Goal: Task Accomplishment & Management: Complete application form

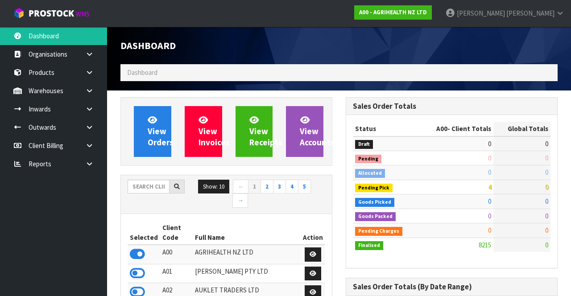
scroll to position [719, 225]
click at [146, 183] on input "text" at bounding box center [149, 187] width 42 height 14
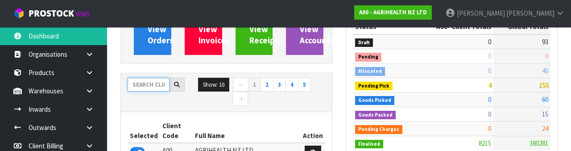
scroll to position [105, 0]
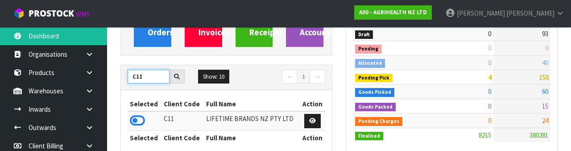
type input "C11"
click at [92, 93] on icon at bounding box center [89, 90] width 8 height 7
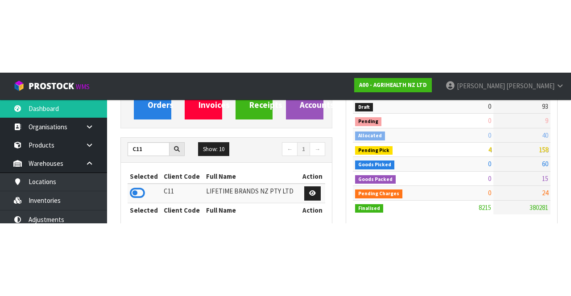
scroll to position [110, 0]
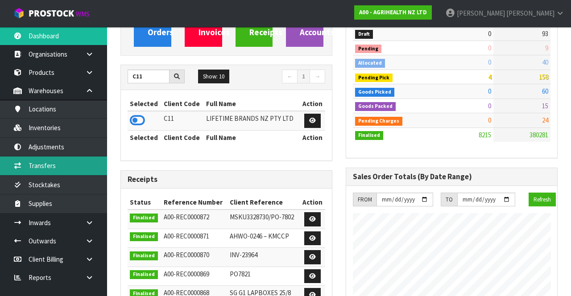
click at [86, 170] on link "Transfers" at bounding box center [53, 165] width 107 height 18
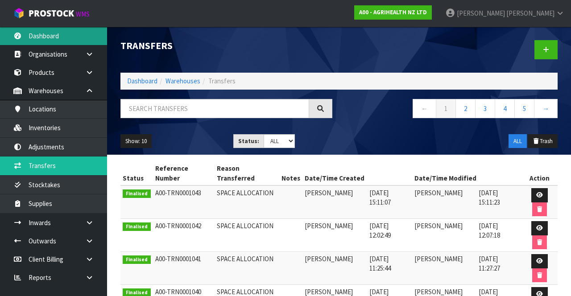
click at [74, 37] on link "Dashboard" at bounding box center [53, 36] width 107 height 18
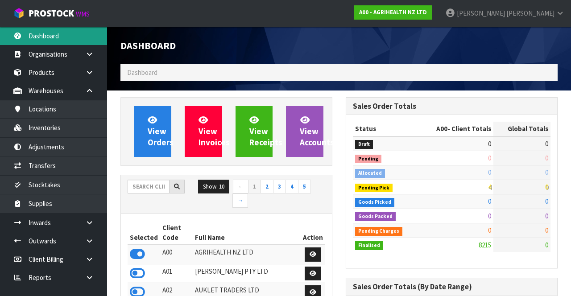
scroll to position [719, 225]
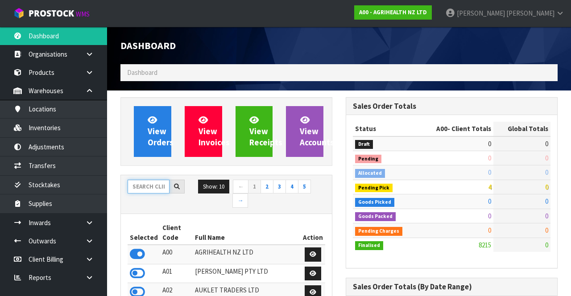
click at [152, 184] on input "text" at bounding box center [149, 187] width 42 height 14
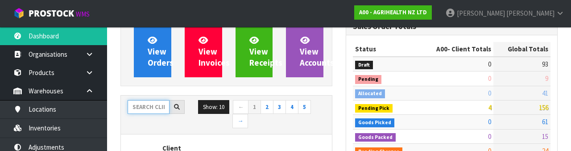
scroll to position [105, 0]
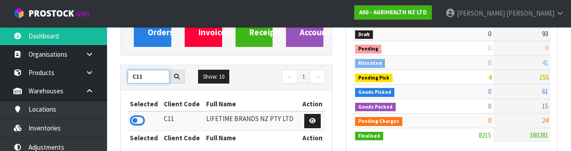
type input "C11"
click at [142, 122] on icon at bounding box center [137, 120] width 15 height 13
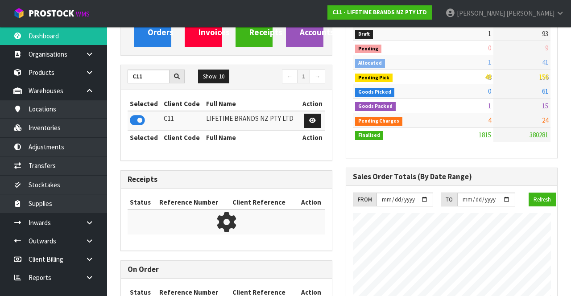
scroll to position [796, 225]
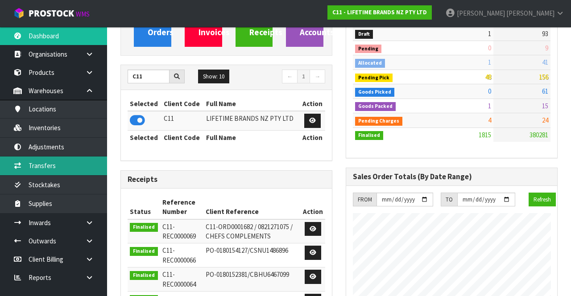
click at [88, 163] on link "Transfers" at bounding box center [53, 165] width 107 height 18
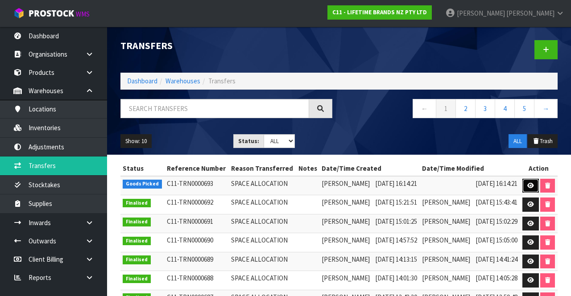
click at [532, 186] on icon at bounding box center [530, 186] width 7 height 6
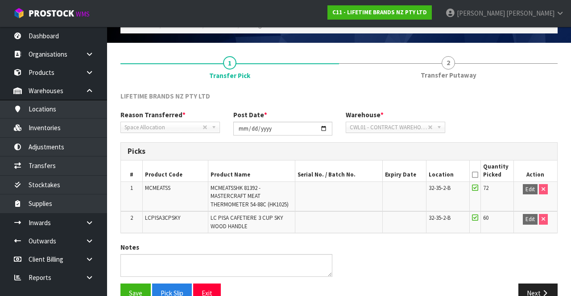
scroll to position [48, 0]
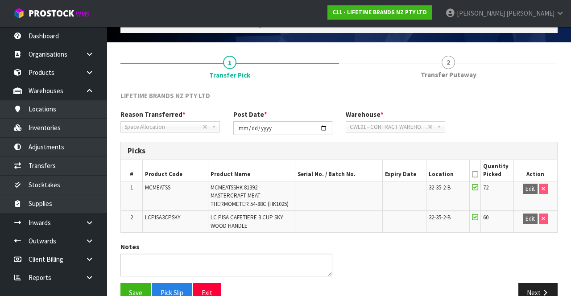
click at [160, 190] on span "MCMEATSS" at bounding box center [157, 188] width 25 height 8
copy span "MCMEATSS"
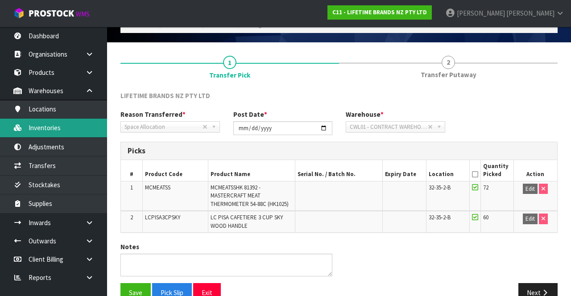
click at [86, 130] on link "Inventories" at bounding box center [53, 128] width 107 height 18
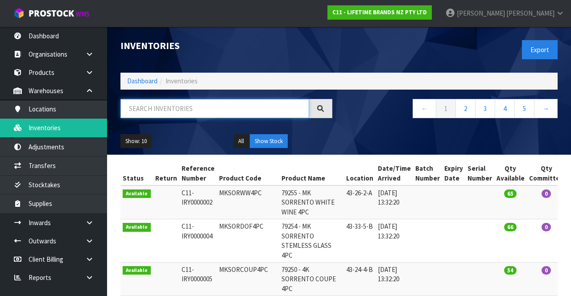
click at [225, 109] on input "text" at bounding box center [214, 108] width 189 height 19
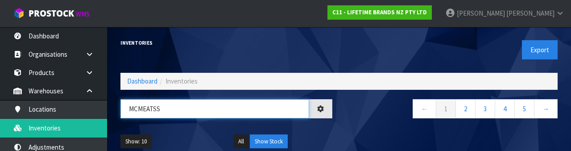
type input "MCMEATSS"
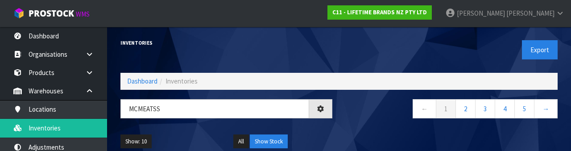
click at [387, 126] on div "← 1 2 3 4 5 →" at bounding box center [451, 113] width 225 height 29
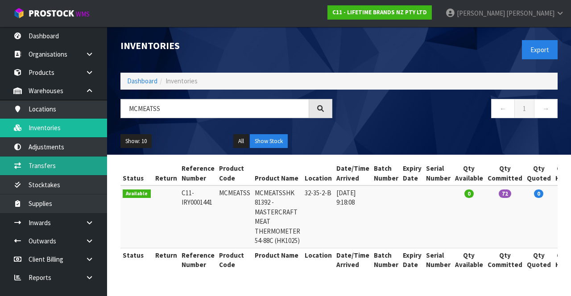
click at [85, 162] on link "Transfers" at bounding box center [53, 165] width 107 height 18
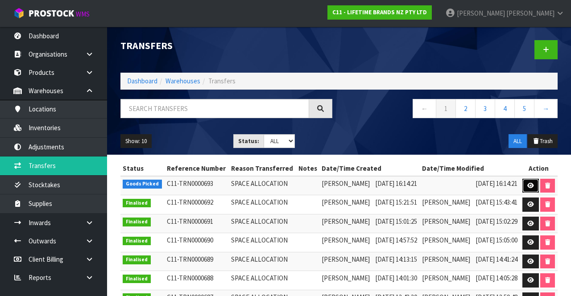
click at [529, 185] on icon at bounding box center [530, 186] width 7 height 6
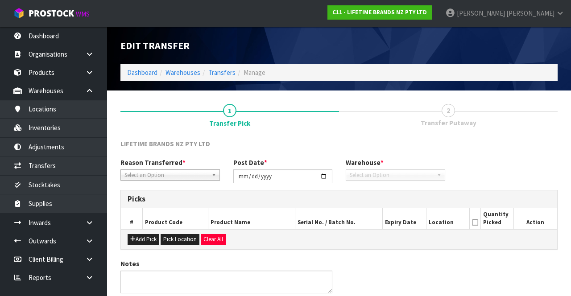
type input "[DATE]"
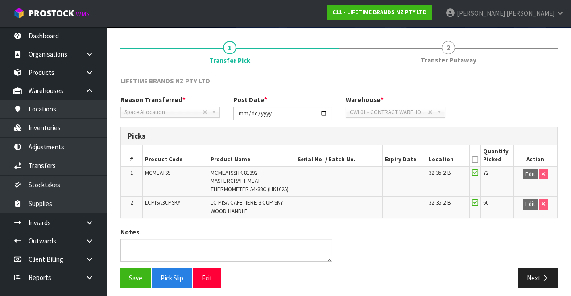
scroll to position [64, 0]
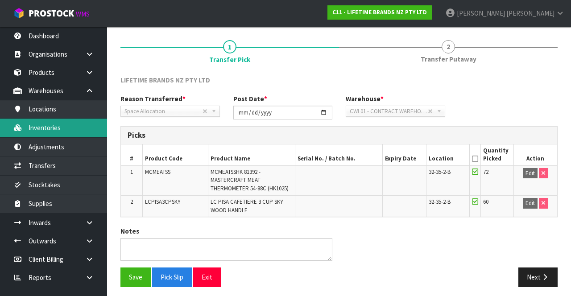
click at [86, 132] on link "Inventories" at bounding box center [53, 128] width 107 height 18
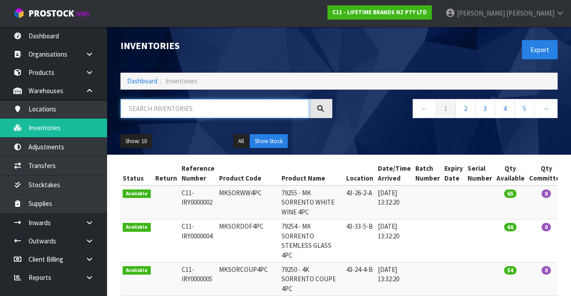
click at [285, 110] on input "text" at bounding box center [214, 108] width 189 height 19
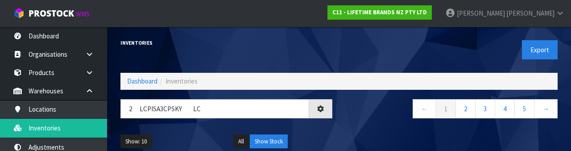
click at [366, 122] on div "← 1 2 3 4 5 →" at bounding box center [451, 113] width 225 height 29
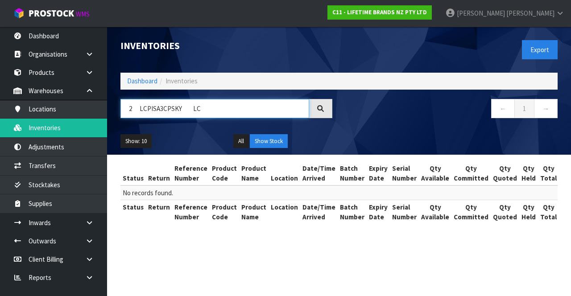
click at [204, 107] on input "2 LCPISA3CPSKY LC" at bounding box center [214, 108] width 189 height 19
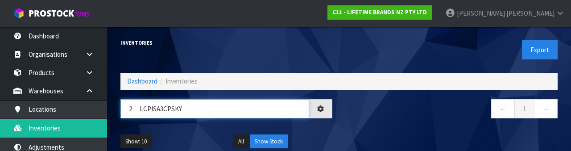
click at [136, 107] on input "2 LCPISA3CPSKY" at bounding box center [214, 108] width 189 height 19
type input "LCPISA3CPSKY"
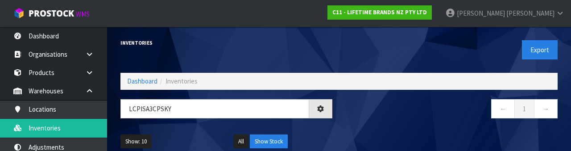
click at [425, 121] on div "← 1 →" at bounding box center [451, 113] width 225 height 29
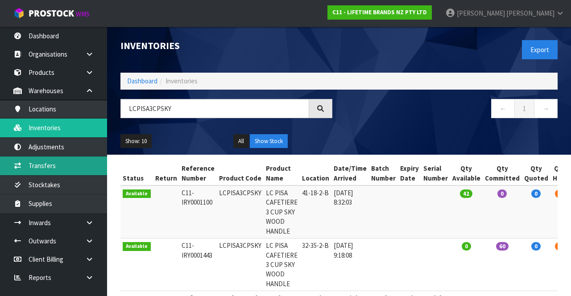
click at [85, 163] on link "Transfers" at bounding box center [53, 165] width 107 height 18
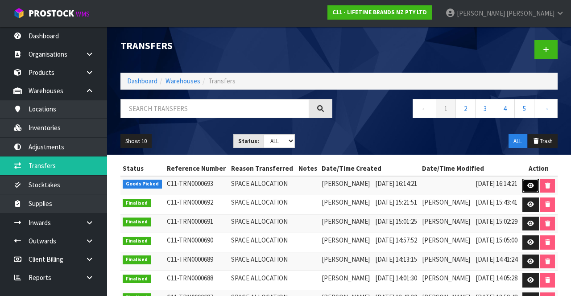
click at [530, 185] on icon at bounding box center [530, 186] width 7 height 6
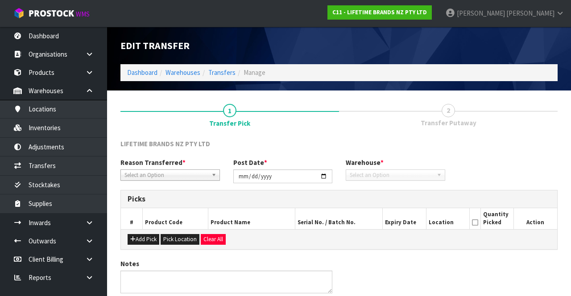
type input "[DATE]"
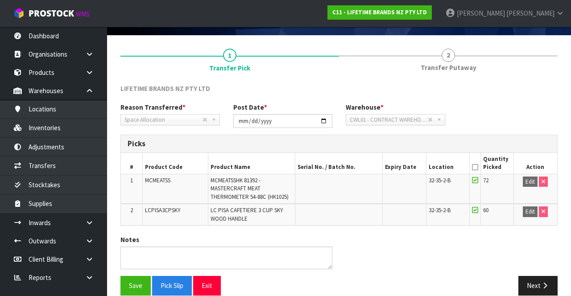
scroll to position [67, 0]
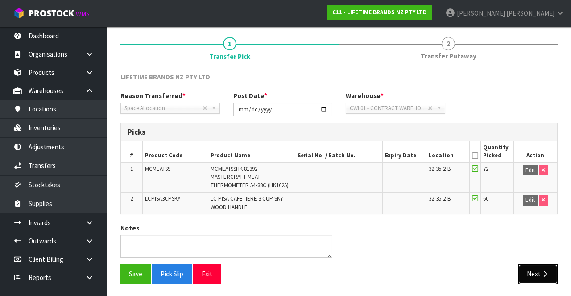
click at [532, 265] on button "Next" at bounding box center [537, 273] width 39 height 19
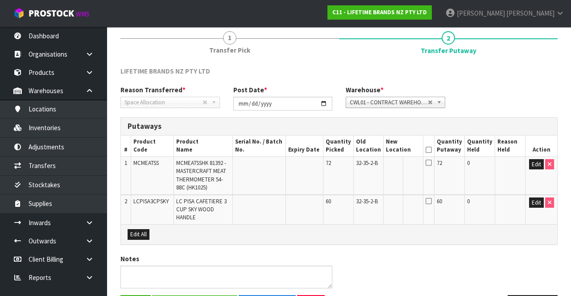
scroll to position [81, 0]
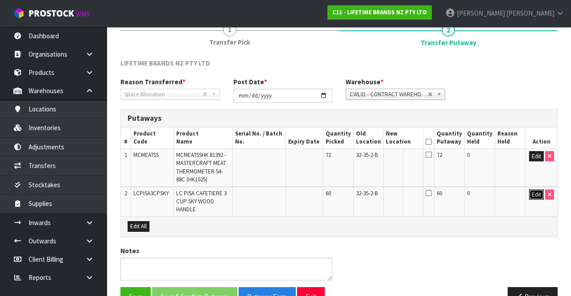
click at [530, 195] on button "Edit" at bounding box center [536, 194] width 15 height 11
click at [533, 154] on button "Edit" at bounding box center [536, 156] width 15 height 11
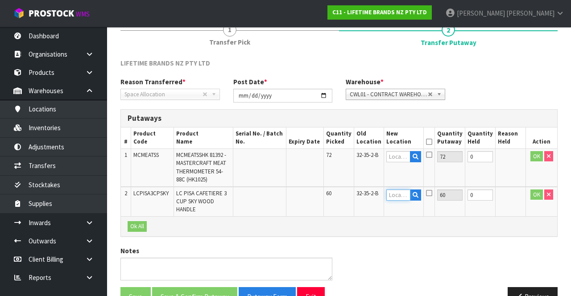
click at [403, 194] on input "text" at bounding box center [398, 194] width 24 height 11
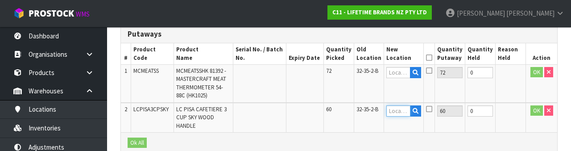
scroll to position [194, 0]
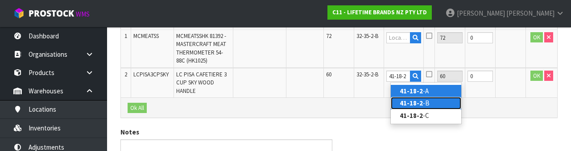
click at [432, 104] on link "41-18-2 -B" at bounding box center [426, 103] width 70 height 12
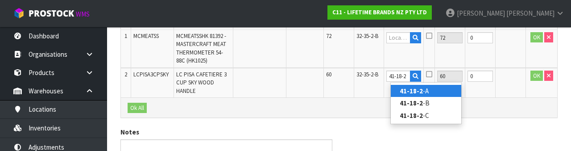
type input "41-18-2-B"
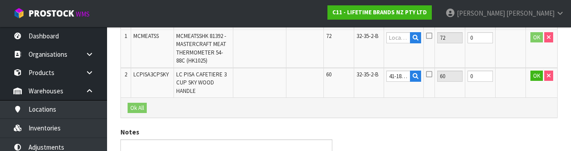
click at [432, 75] on icon at bounding box center [429, 73] width 6 height 7
click at [0, 0] on input "checkbox" at bounding box center [0, 0] width 0 height 0
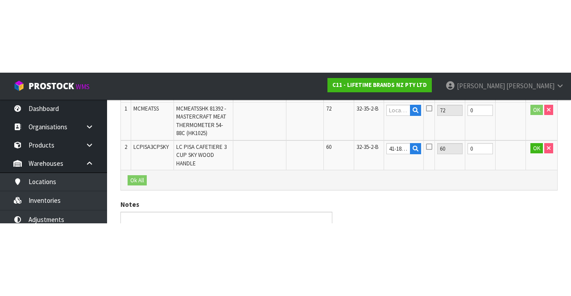
scroll to position [103, 0]
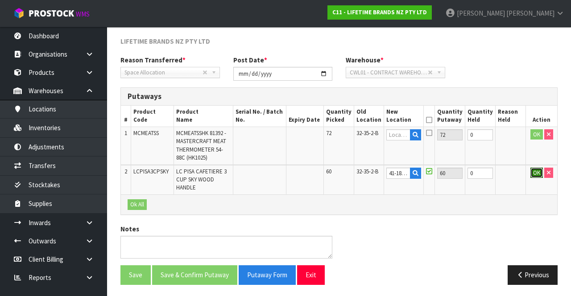
click at [533, 171] on button "OK" at bounding box center [536, 173] width 12 height 11
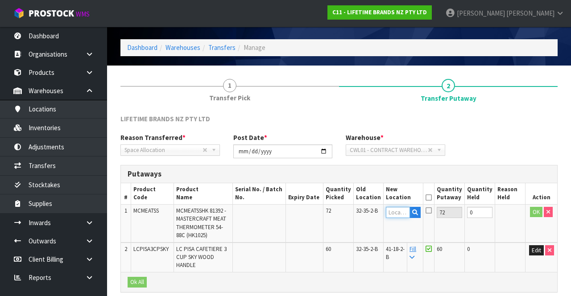
click at [403, 211] on input "text" at bounding box center [398, 212] width 24 height 11
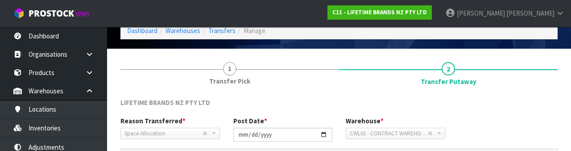
scroll to position [156, 0]
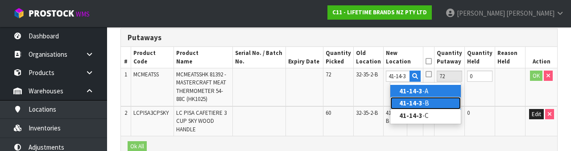
click at [435, 107] on link "41-14-3 -B" at bounding box center [425, 103] width 70 height 12
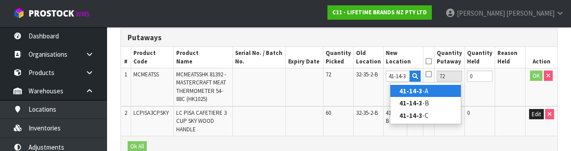
type input "41-14-3-B"
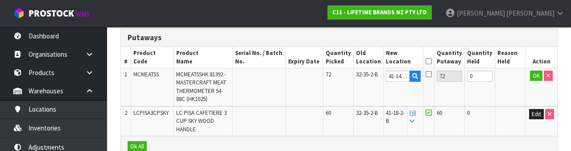
click at [432, 61] on icon at bounding box center [428, 61] width 6 height 0
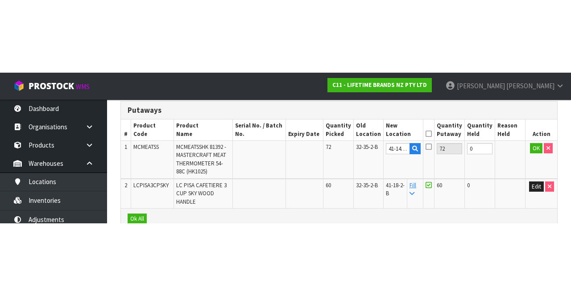
scroll to position [103, 0]
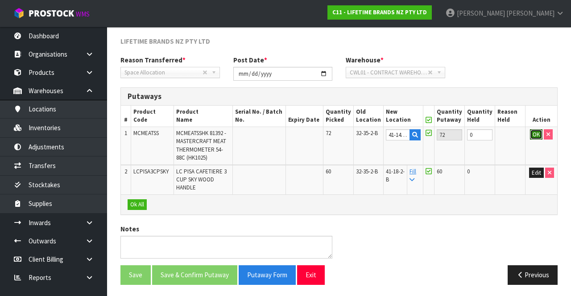
click at [532, 132] on button "OK" at bounding box center [536, 134] width 12 height 11
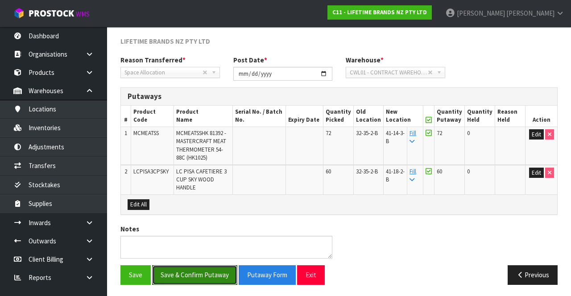
click at [198, 280] on button "Save & Confirm Putaway" at bounding box center [194, 274] width 85 height 19
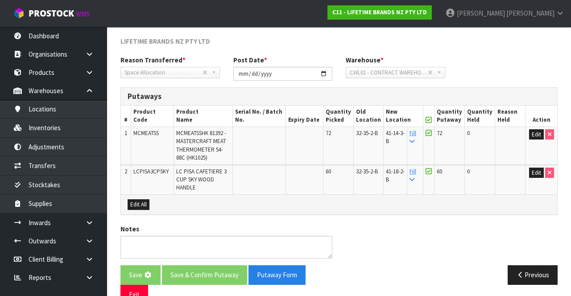
scroll to position [0, 0]
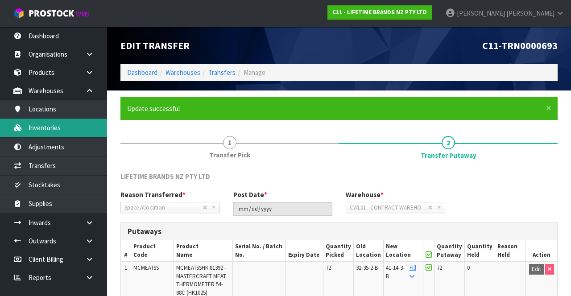
click at [81, 129] on link "Inventories" at bounding box center [53, 128] width 107 height 18
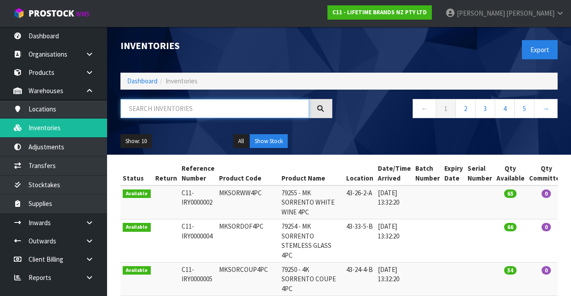
click at [216, 110] on input "text" at bounding box center [214, 108] width 189 height 19
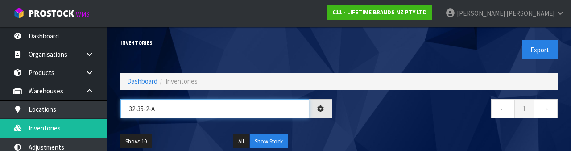
type input "32-35-2-A"
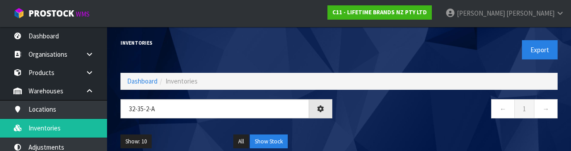
click at [404, 116] on nav "← 1 →" at bounding box center [452, 110] width 212 height 22
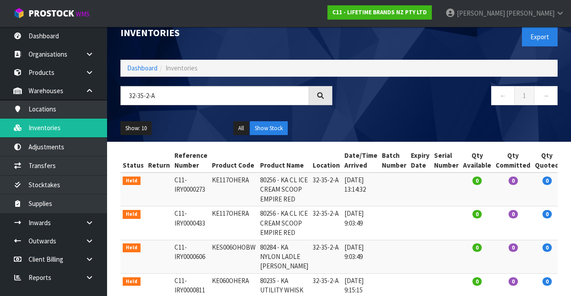
scroll to position [12, 0]
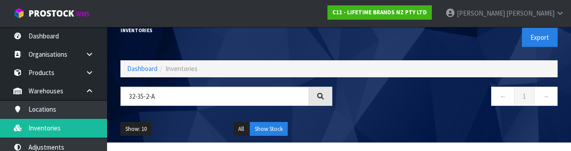
click at [337, 46] on div "Inventories Export" at bounding box center [339, 37] width 450 height 46
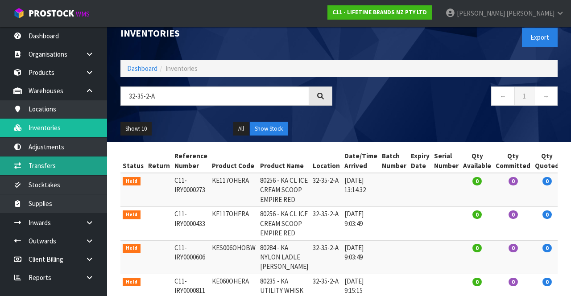
click at [77, 168] on link "Transfers" at bounding box center [53, 165] width 107 height 18
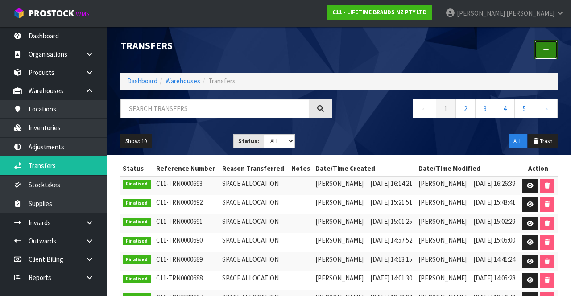
click at [547, 57] on link at bounding box center [545, 49] width 23 height 19
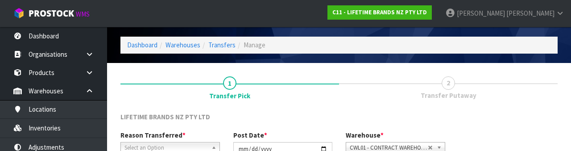
scroll to position [107, 0]
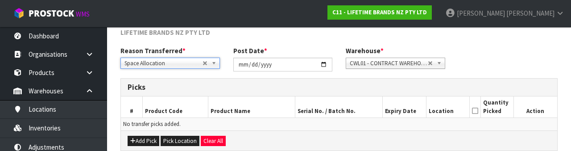
click at [498, 49] on div "Reason Transferred * Space Allocation Damage Expired Stock Repair QA Space Allo…" at bounding box center [339, 62] width 450 height 32
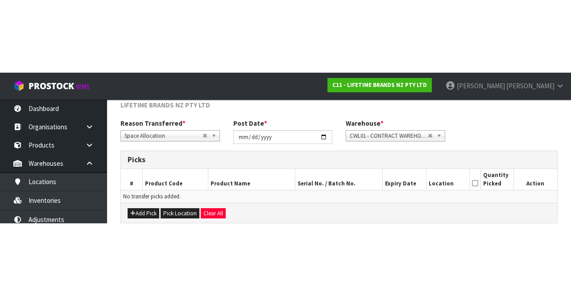
scroll to position [48, 0]
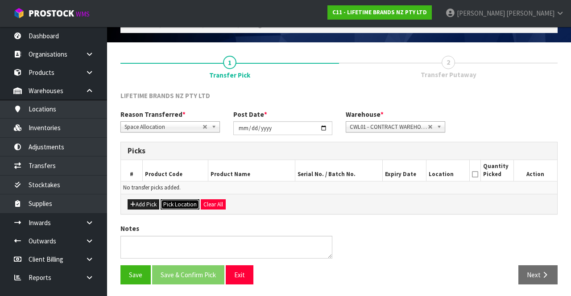
click at [184, 203] on button "Pick Location" at bounding box center [180, 204] width 39 height 11
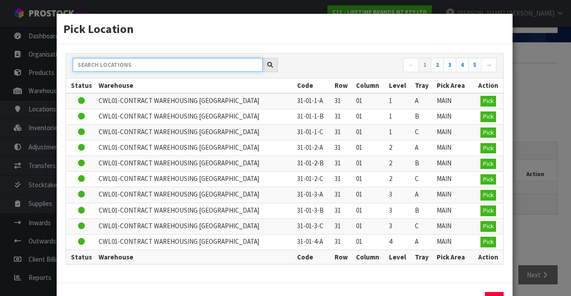
paste input "32-35-2-A"
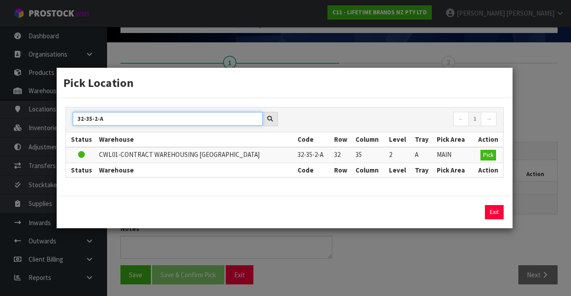
type input "32-35-2-A"
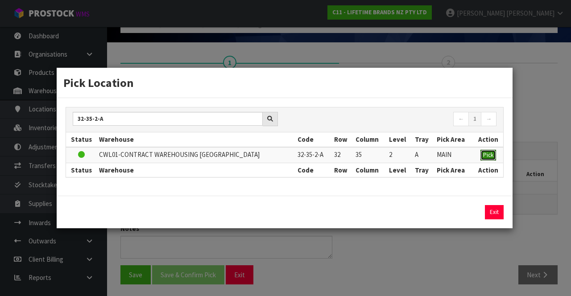
click at [483, 158] on span "Pick" at bounding box center [488, 155] width 10 height 8
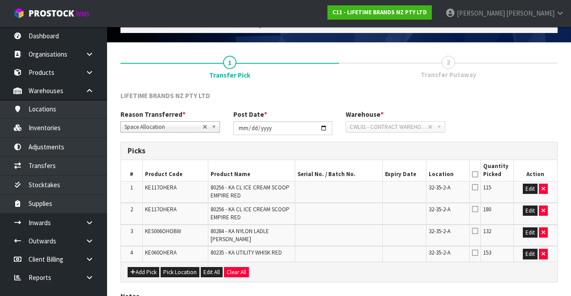
click at [478, 186] on icon at bounding box center [475, 187] width 6 height 7
click at [0, 0] on input "checkbox" at bounding box center [0, 0] width 0 height 0
click at [477, 209] on icon at bounding box center [475, 209] width 6 height 7
click at [0, 0] on input "checkbox" at bounding box center [0, 0] width 0 height 0
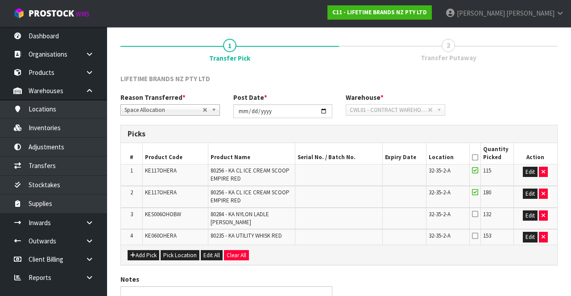
scroll to position [69, 0]
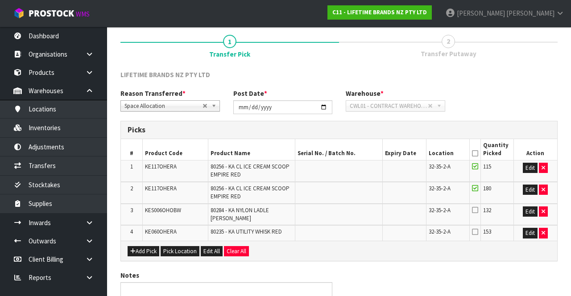
click at [478, 232] on icon at bounding box center [475, 231] width 6 height 7
click at [0, 0] on input "checkbox" at bounding box center [0, 0] width 0 height 0
click at [473, 210] on icon at bounding box center [475, 209] width 6 height 7
click at [0, 0] on input "checkbox" at bounding box center [0, 0] width 0 height 0
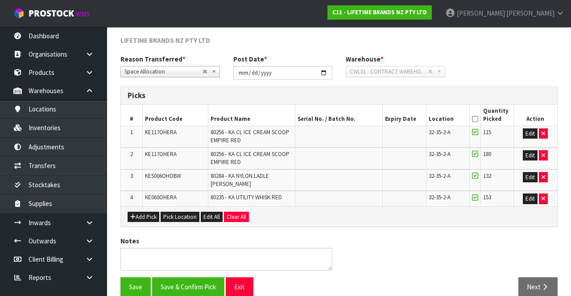
scroll to position [104, 0]
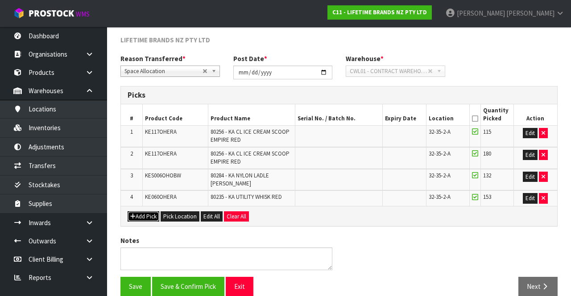
click at [148, 217] on button "Add Pick" at bounding box center [144, 216] width 32 height 11
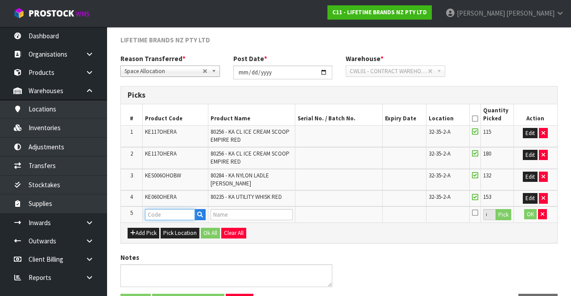
click at [170, 211] on input "text" at bounding box center [170, 214] width 50 height 11
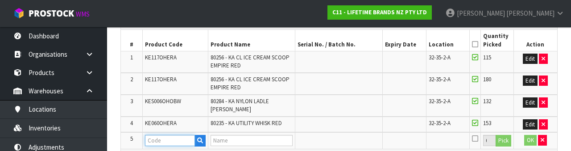
scroll to position [237, 0]
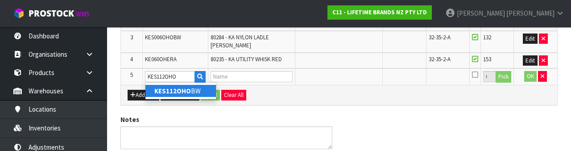
click at [189, 95] on strong "KES112OHO" at bounding box center [172, 90] width 37 height 8
type input "KES112OHOBW"
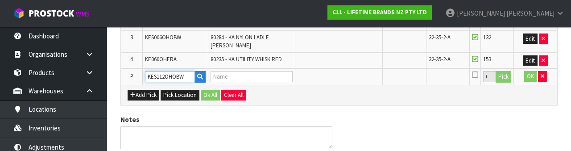
type input "80334 - KA EURO [PERSON_NAME] [PERSON_NAME]"
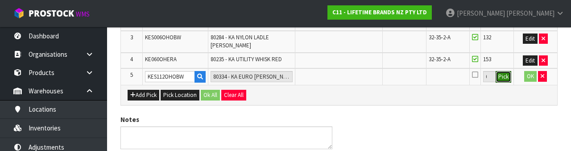
click at [499, 79] on button "Pick" at bounding box center [503, 77] width 16 height 12
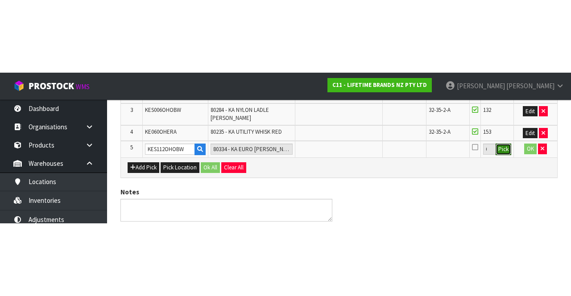
scroll to position [132, 0]
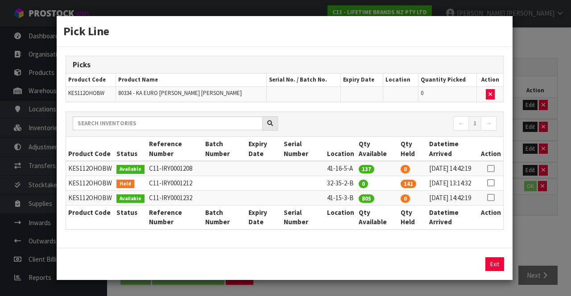
click at [492, 183] on icon at bounding box center [490, 183] width 7 height 0
click at [464, 271] on button "Assign Pick" at bounding box center [464, 264] width 37 height 14
type input "141"
click at [538, 239] on div "Pick Line Picks Product Code Product Name Serial No. / Batch No. Expiry Date Lo…" at bounding box center [285, 148] width 571 height 296
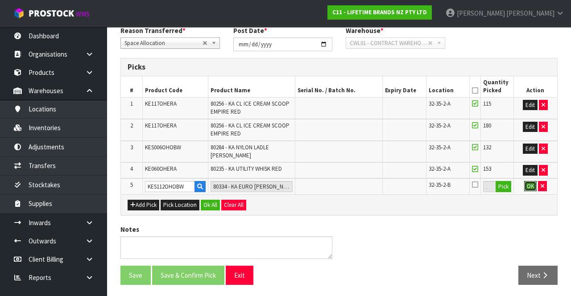
click at [530, 190] on button "OK" at bounding box center [530, 186] width 12 height 11
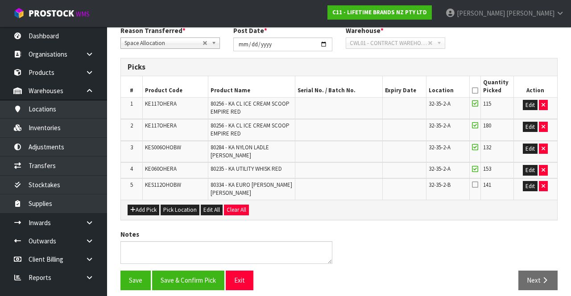
click at [478, 185] on icon at bounding box center [475, 184] width 6 height 7
click at [0, 0] on input "checkbox" at bounding box center [0, 0] width 0 height 0
click at [187, 275] on button "Save & Confirm Pick" at bounding box center [188, 280] width 72 height 19
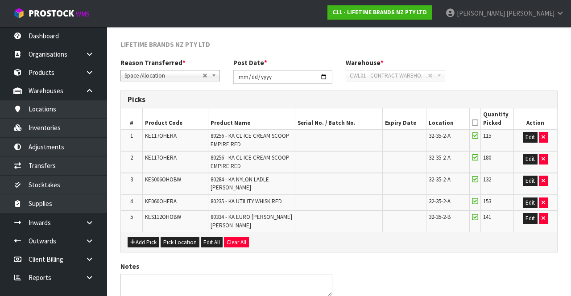
scroll to position [0, 0]
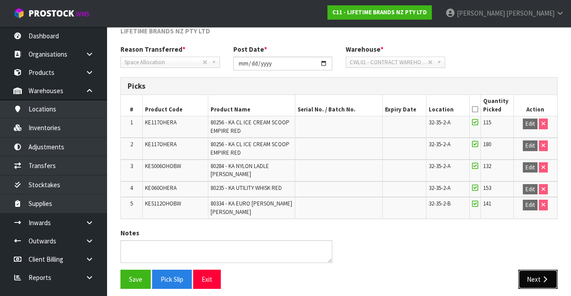
click at [540, 270] on button "Next" at bounding box center [537, 279] width 39 height 19
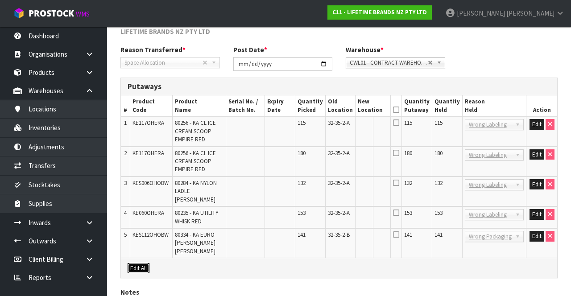
click at [136, 263] on button "Edit All" at bounding box center [139, 268] width 22 height 11
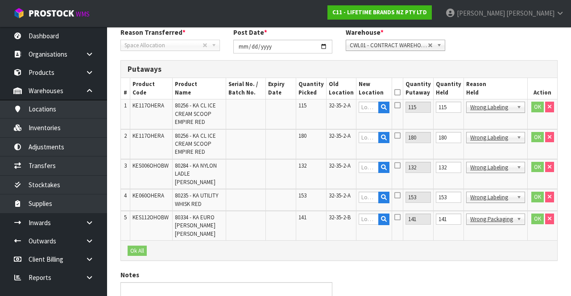
scroll to position [192, 0]
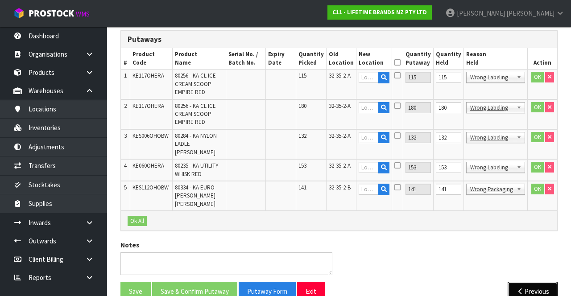
click at [526, 282] on button "Previous" at bounding box center [532, 291] width 50 height 19
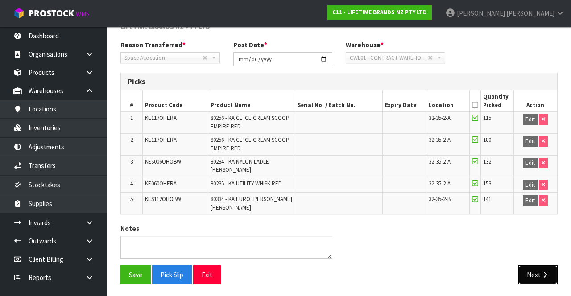
click at [530, 273] on button "Next" at bounding box center [537, 274] width 39 height 19
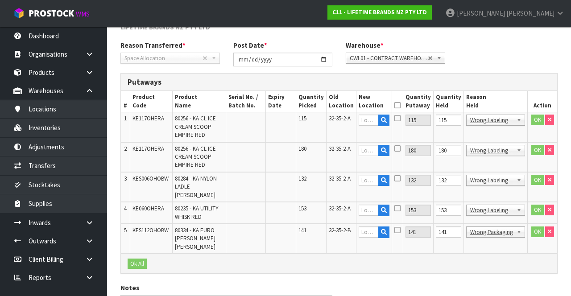
scroll to position [192, 0]
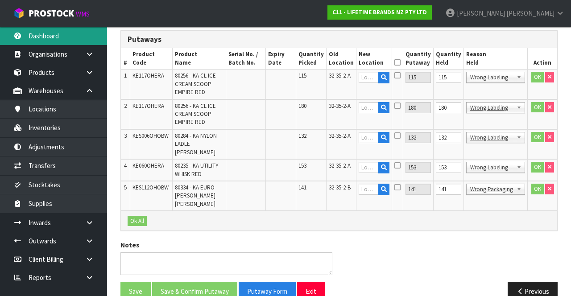
click at [55, 43] on link "Dashboard" at bounding box center [53, 36] width 107 height 18
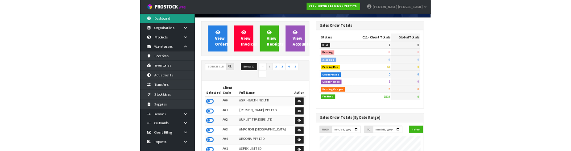
scroll to position [39, 0]
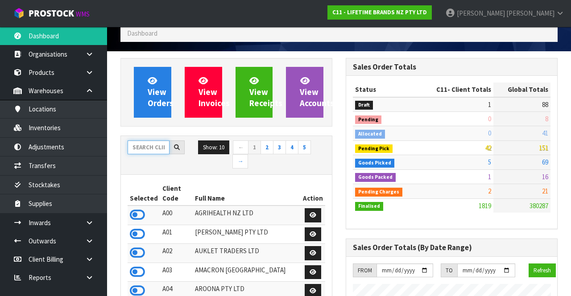
click at [141, 148] on input "text" at bounding box center [149, 147] width 42 height 14
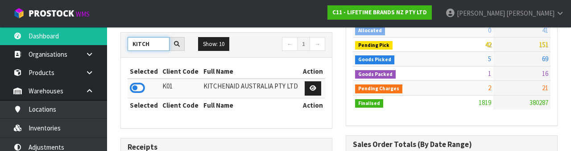
scroll to position [139, 0]
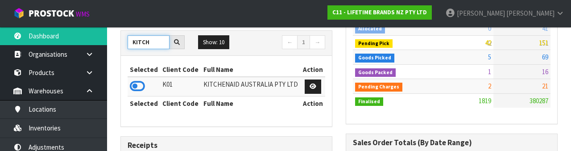
type input "KITCH"
click at [138, 87] on icon at bounding box center [137, 85] width 15 height 13
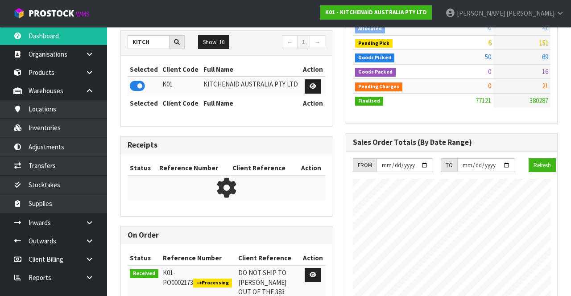
scroll to position [748, 225]
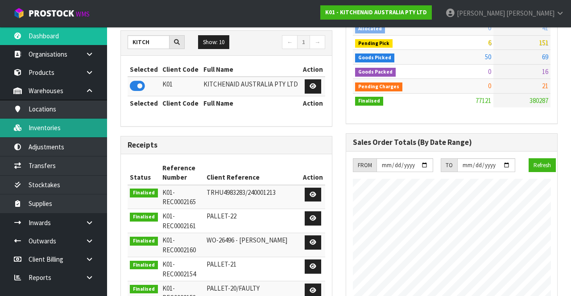
click at [81, 126] on link "Inventories" at bounding box center [53, 128] width 107 height 18
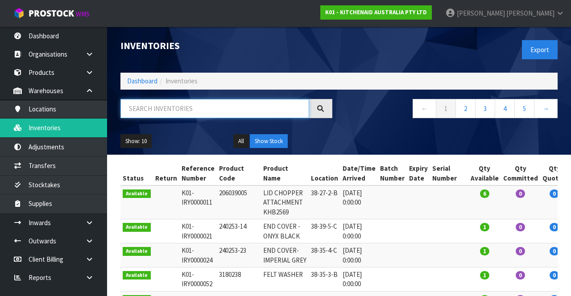
click at [231, 107] on input "text" at bounding box center [214, 108] width 189 height 19
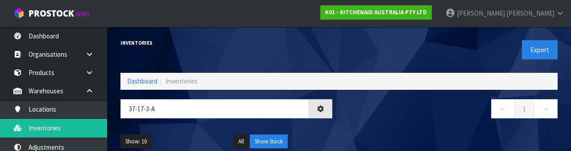
click at [396, 126] on div "← 1 →" at bounding box center [451, 113] width 225 height 29
type input "37-17-3-A"
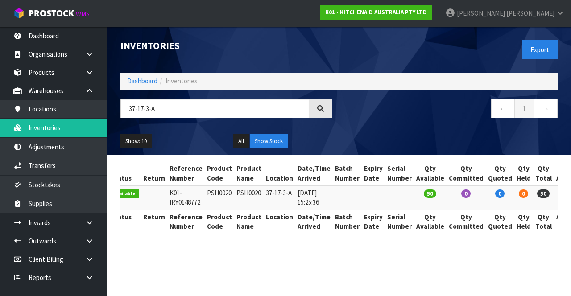
scroll to position [0, 12]
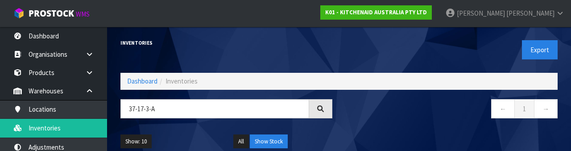
click at [302, 46] on div "Inventories" at bounding box center [226, 43] width 225 height 32
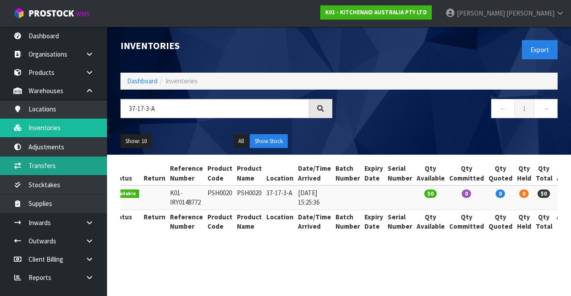
click at [78, 167] on link "Transfers" at bounding box center [53, 165] width 107 height 18
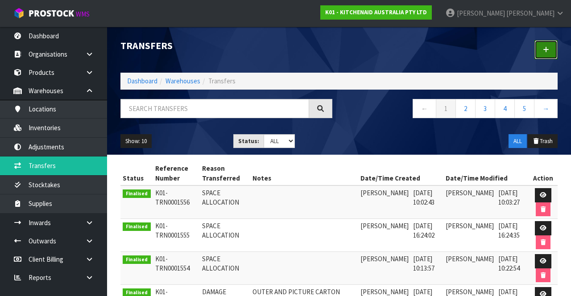
click at [547, 54] on link at bounding box center [545, 49] width 23 height 19
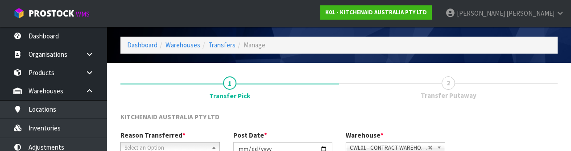
scroll to position [107, 0]
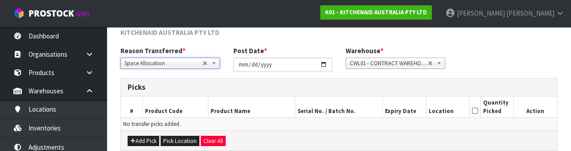
click at [527, 54] on div "Reason Transferred * Space Allocation Damage Expired Stock Repair QA Space Allo…" at bounding box center [339, 62] width 450 height 32
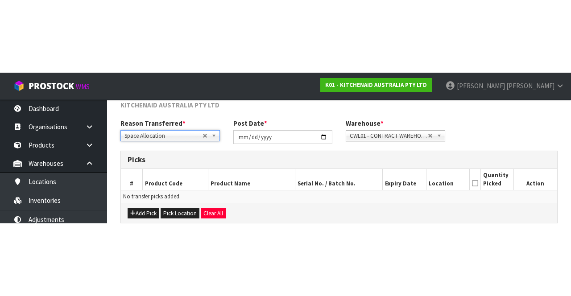
scroll to position [48, 0]
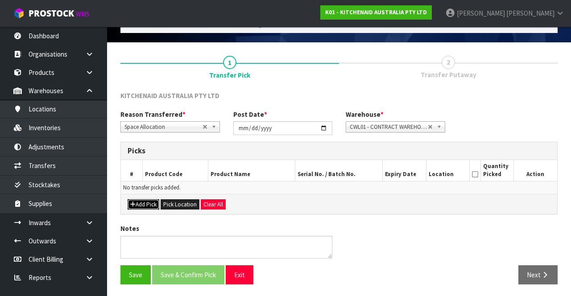
click at [144, 204] on button "Add Pick" at bounding box center [144, 204] width 32 height 11
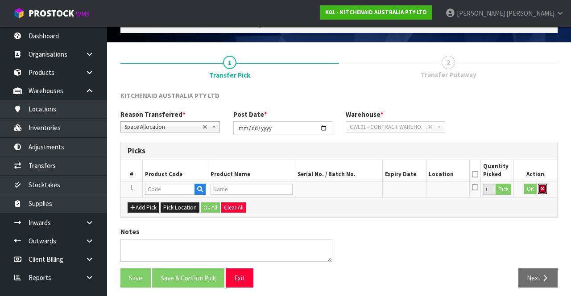
click at [542, 189] on icon "button" at bounding box center [542, 189] width 4 height 6
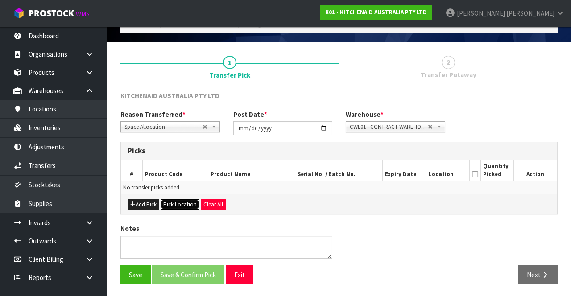
click at [181, 202] on button "Pick Location" at bounding box center [180, 204] width 39 height 11
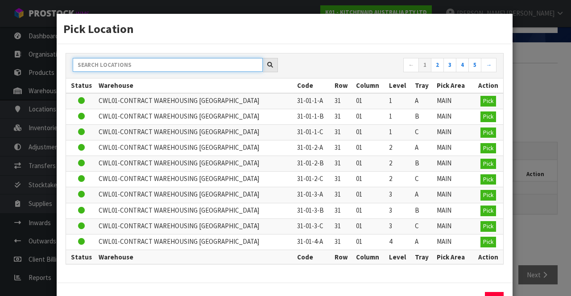
paste input "37-17-3-A"
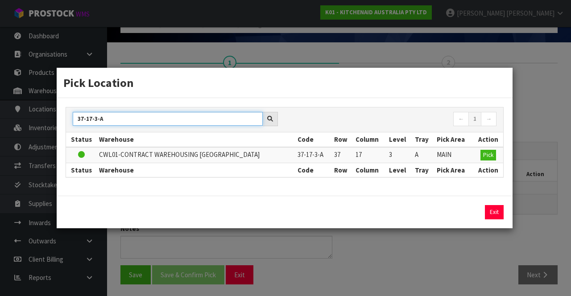
type input "37-17-3-A"
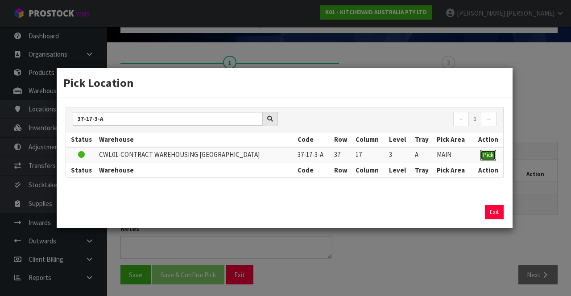
click at [492, 159] on button "Pick" at bounding box center [488, 155] width 16 height 11
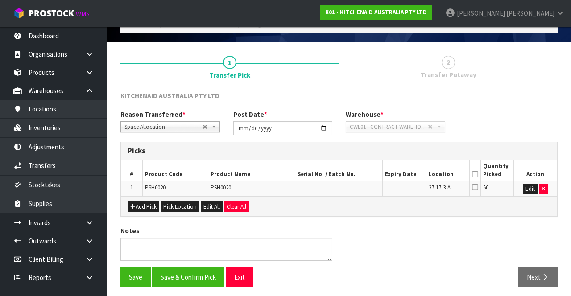
click at [475, 175] on icon at bounding box center [475, 174] width 6 height 0
click at [203, 272] on button "Save & Confirm Pick" at bounding box center [188, 277] width 72 height 19
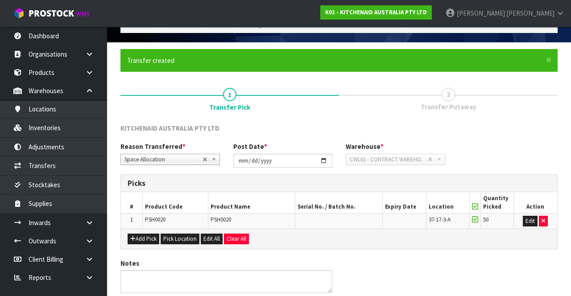
scroll to position [0, 0]
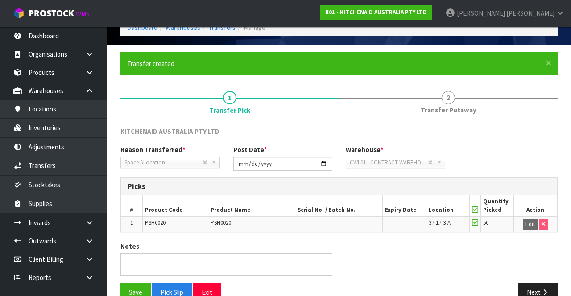
scroll to position [63, 0]
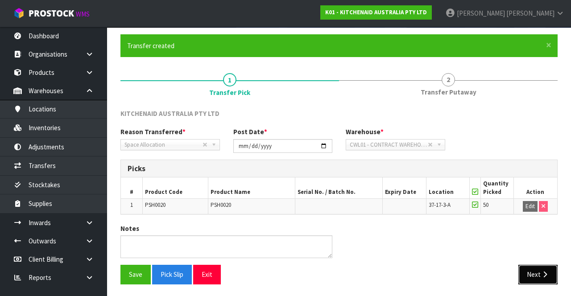
click at [535, 278] on button "Next" at bounding box center [537, 274] width 39 height 19
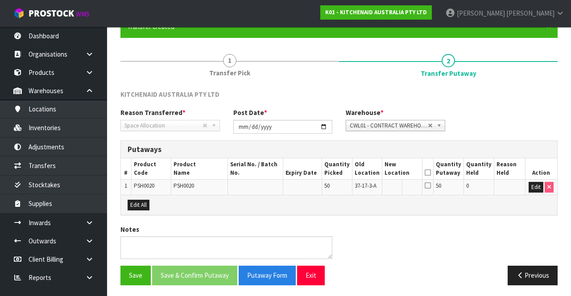
scroll to position [88, 0]
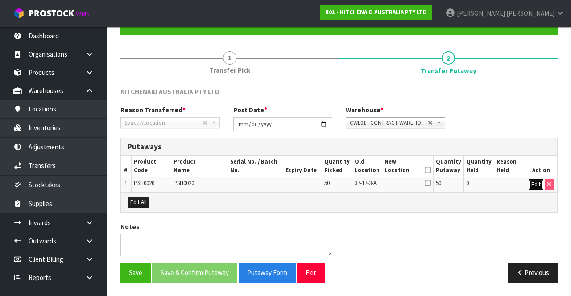
click at [534, 181] on button "Edit" at bounding box center [535, 184] width 15 height 11
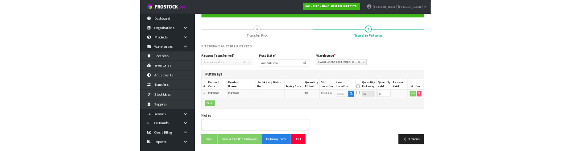
scroll to position [0, 0]
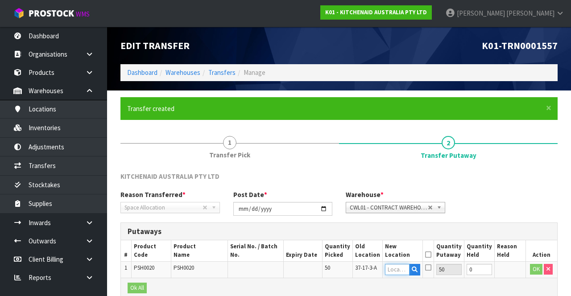
click at [399, 269] on input "text" at bounding box center [397, 269] width 25 height 11
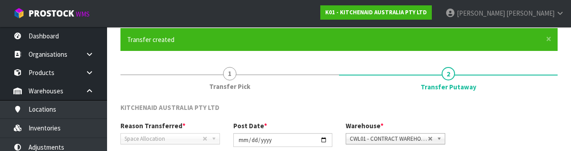
scroll to position [188, 0]
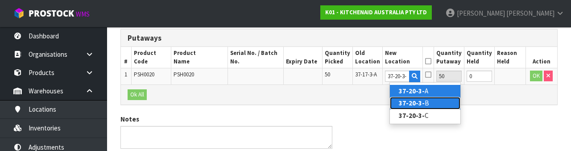
click at [445, 104] on link "37-20-3- B" at bounding box center [425, 103] width 70 height 12
type input "37-20-3-B"
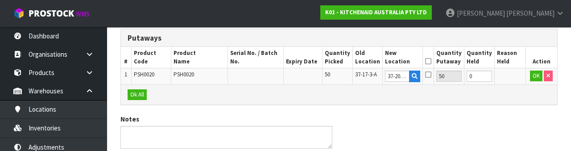
click at [431, 62] on icon at bounding box center [428, 61] width 6 height 0
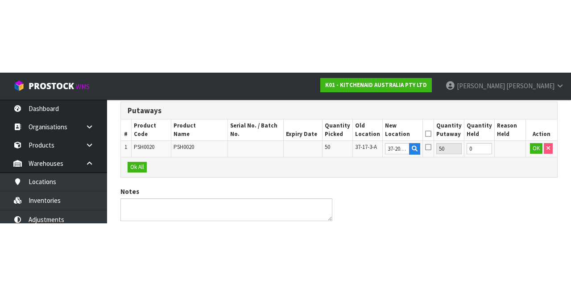
scroll to position [88, 0]
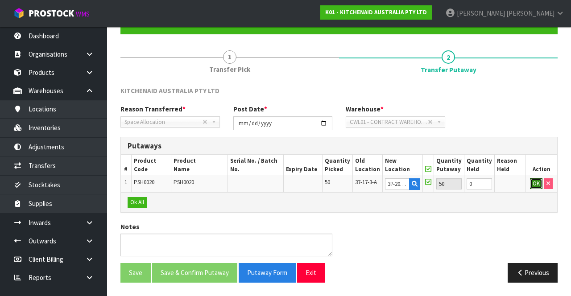
click at [531, 180] on button "OK" at bounding box center [536, 183] width 12 height 11
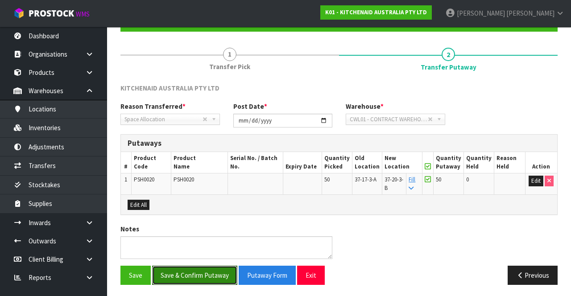
click at [205, 275] on button "Save & Confirm Putaway" at bounding box center [194, 275] width 85 height 19
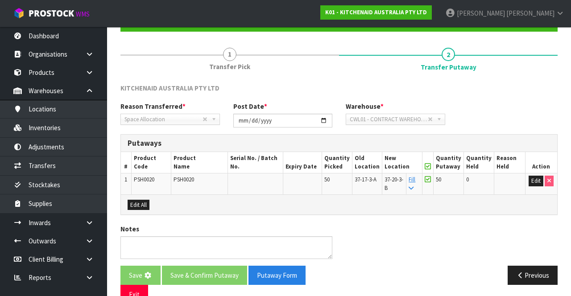
scroll to position [0, 0]
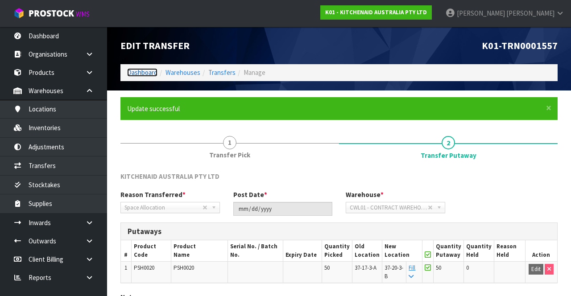
click at [140, 74] on link "Dashboard" at bounding box center [142, 72] width 30 height 8
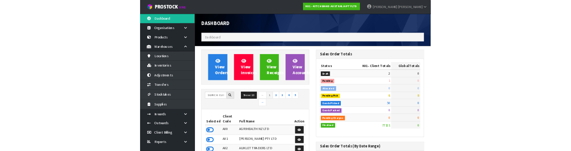
scroll to position [748, 225]
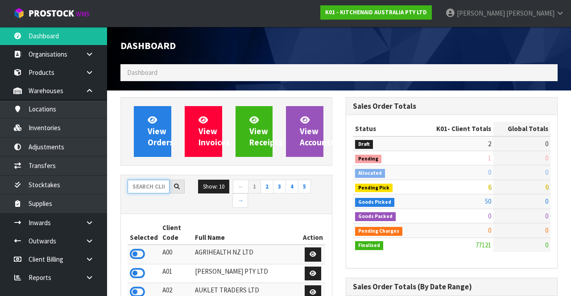
click at [149, 184] on input "text" at bounding box center [149, 187] width 42 height 14
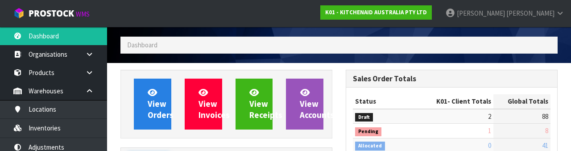
scroll to position [105, 0]
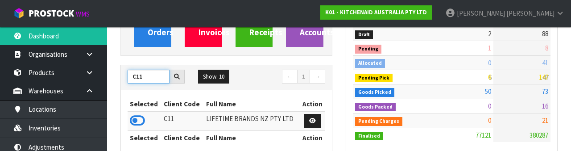
type input "C11"
click at [137, 119] on icon at bounding box center [137, 120] width 15 height 13
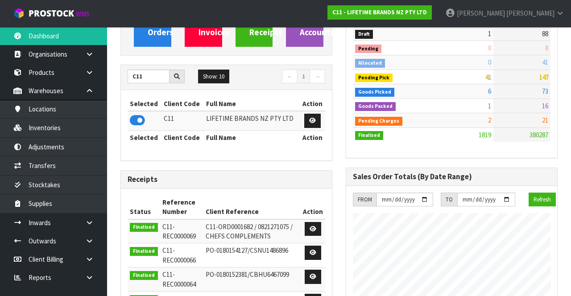
scroll to position [796, 225]
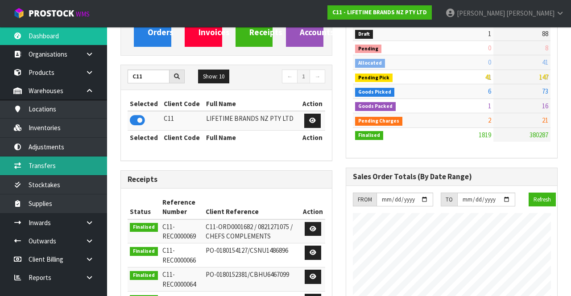
click at [77, 167] on link "Transfers" at bounding box center [53, 165] width 107 height 18
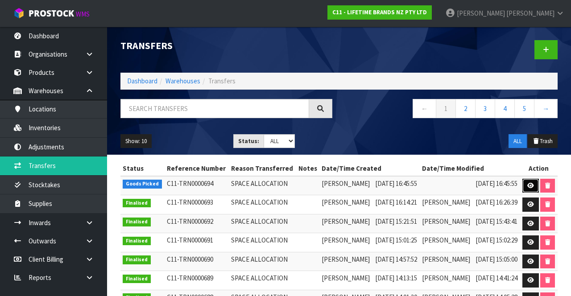
click at [526, 184] on link at bounding box center [530, 186] width 16 height 14
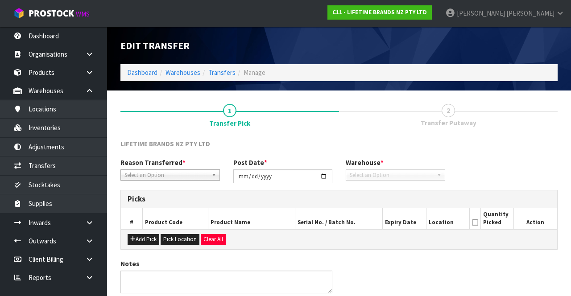
type input "[DATE]"
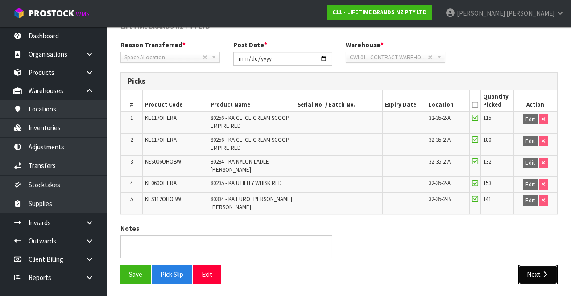
click at [534, 273] on button "Next" at bounding box center [537, 274] width 39 height 19
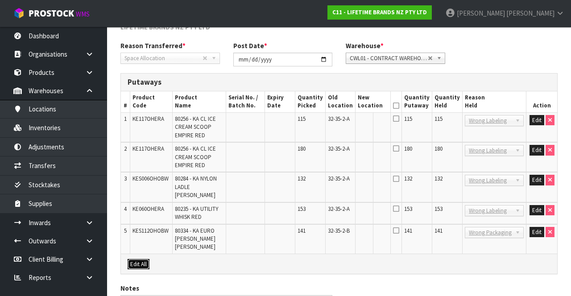
click at [133, 259] on button "Edit All" at bounding box center [139, 264] width 22 height 11
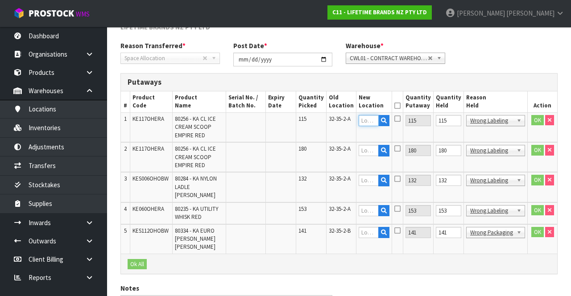
click at [378, 121] on input "text" at bounding box center [368, 120] width 20 height 11
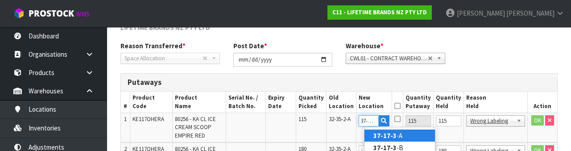
scroll to position [0, 3]
click at [417, 134] on link "37-17-3- A" at bounding box center [399, 135] width 70 height 12
type input "37-17-3-A"
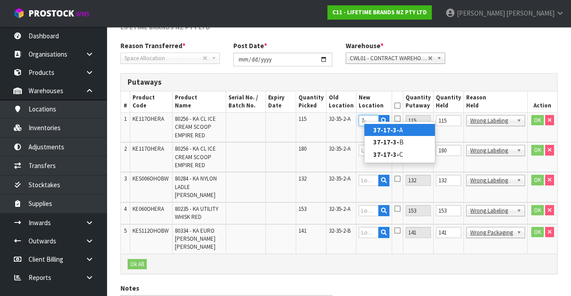
scroll to position [0, 0]
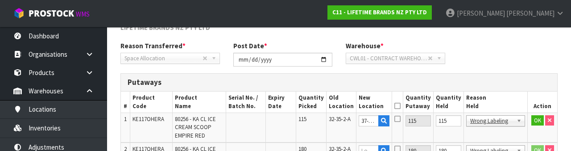
click at [400, 118] on icon at bounding box center [397, 118] width 6 height 7
click at [0, 0] on input "checkbox" at bounding box center [0, 0] width 0 height 0
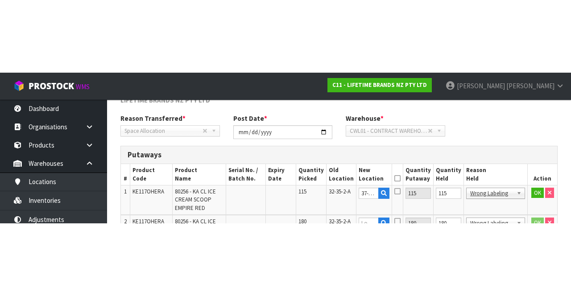
scroll to position [117, 0]
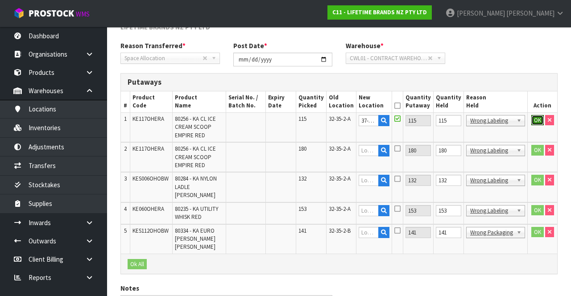
click at [532, 119] on button "OK" at bounding box center [537, 120] width 12 height 11
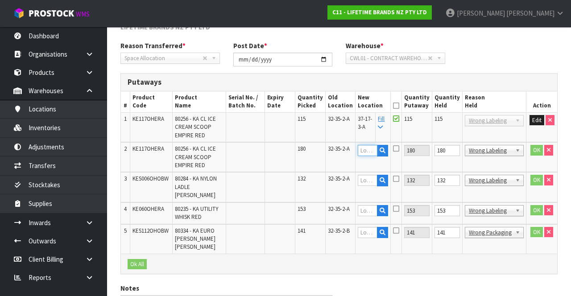
click at [377, 149] on input "text" at bounding box center [368, 150] width 20 height 11
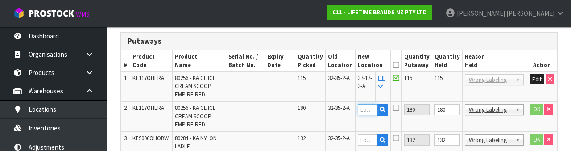
scroll to position [186, 0]
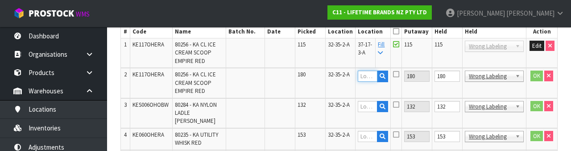
type input ","
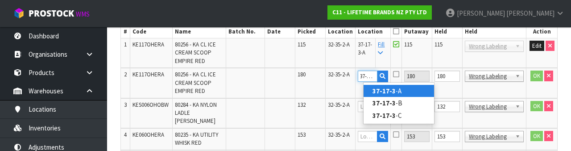
scroll to position [0, 3]
click at [415, 92] on link "37-17-3- A" at bounding box center [398, 91] width 70 height 12
type input "37-17-3-A"
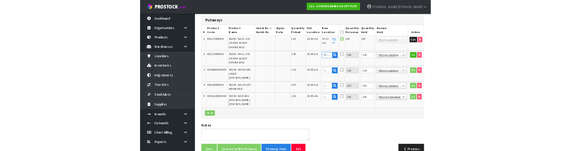
scroll to position [186, 0]
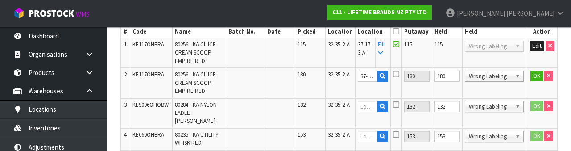
click at [399, 77] on icon at bounding box center [396, 73] width 6 height 7
click at [0, 0] on input "checkbox" at bounding box center [0, 0] width 0 height 0
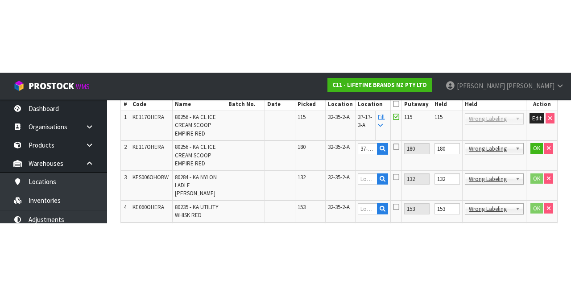
scroll to position [160, 0]
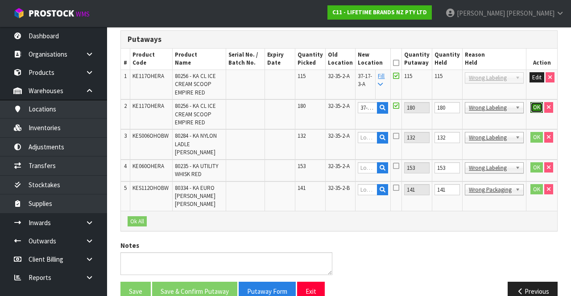
click at [534, 111] on button "OK" at bounding box center [536, 107] width 12 height 11
click at [366, 139] on input "text" at bounding box center [368, 137] width 20 height 11
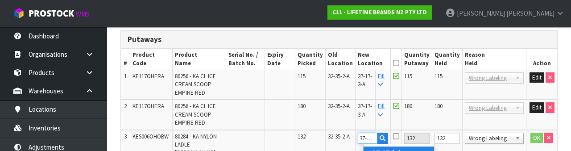
scroll to position [0, 3]
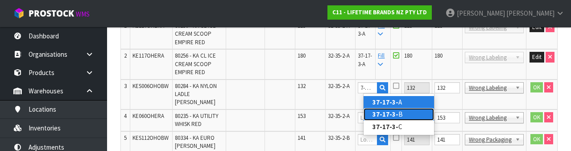
click at [412, 118] on link "37-17-3- B" at bounding box center [398, 114] width 70 height 12
type input "37-17-3-B"
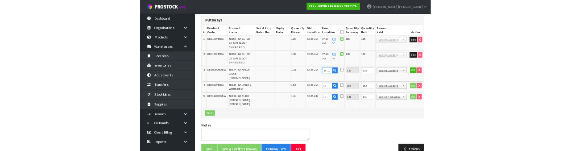
scroll to position [205, 0]
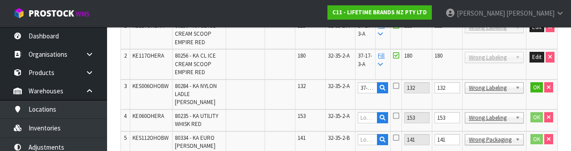
click at [399, 86] on icon at bounding box center [396, 85] width 6 height 7
click at [0, 0] on input "checkbox" at bounding box center [0, 0] width 0 height 0
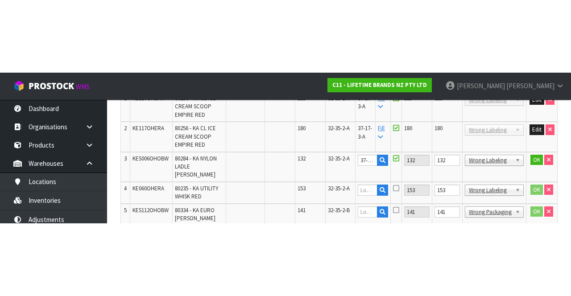
scroll to position [160, 0]
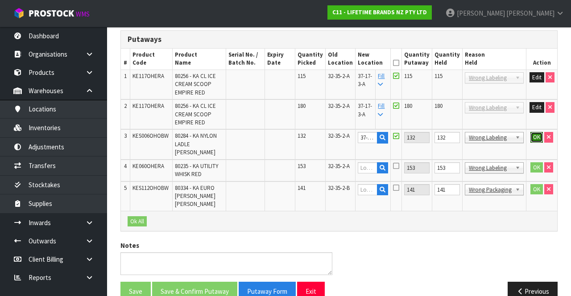
click at [531, 138] on button "OK" at bounding box center [536, 137] width 12 height 11
click at [373, 184] on input "text" at bounding box center [368, 189] width 20 height 11
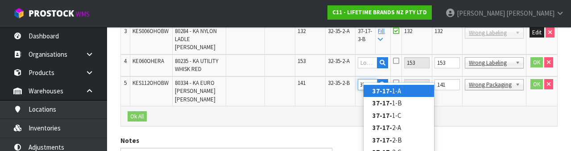
scroll to position [0, 3]
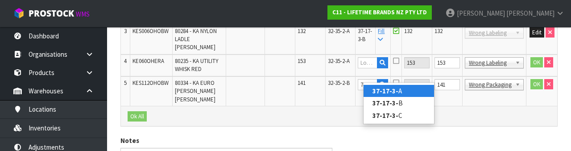
click at [409, 93] on link "37-17-3- A" at bounding box center [398, 91] width 70 height 12
type input "37-17-3-A"
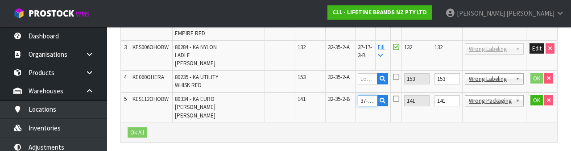
scroll to position [235, 0]
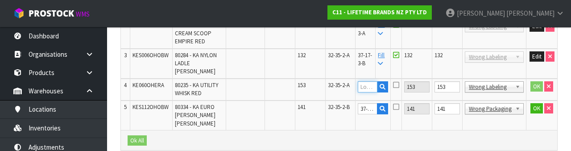
click at [375, 81] on input "text" at bounding box center [368, 86] width 20 height 11
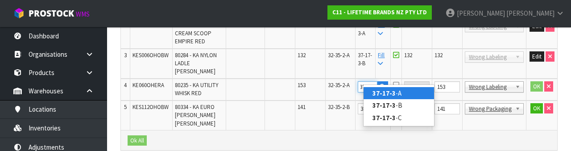
scroll to position [0, 3]
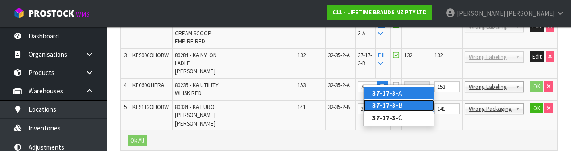
click at [412, 106] on link "37-17-3- B" at bounding box center [398, 105] width 70 height 12
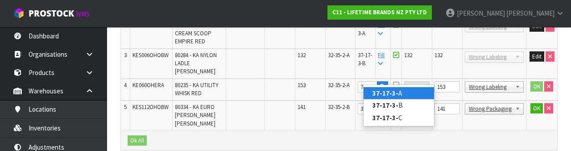
type input "37-17-3-B"
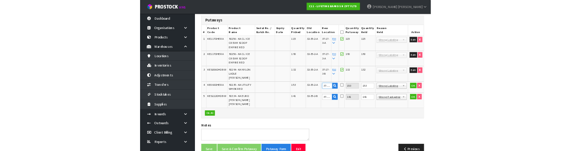
scroll to position [235, 0]
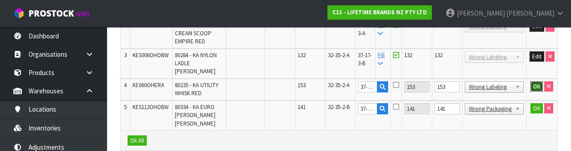
click at [531, 81] on button "OK" at bounding box center [536, 86] width 12 height 11
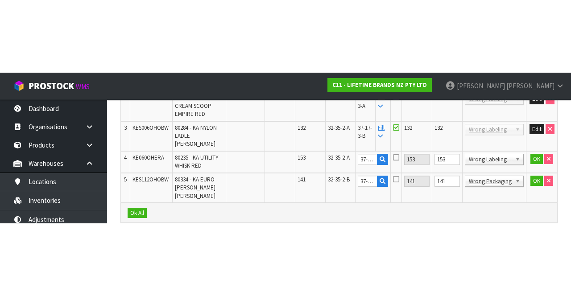
scroll to position [160, 0]
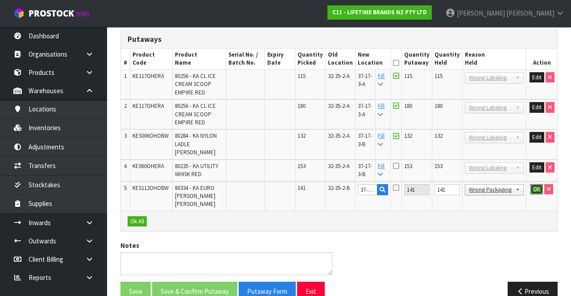
click at [533, 184] on button "OK" at bounding box center [536, 189] width 12 height 11
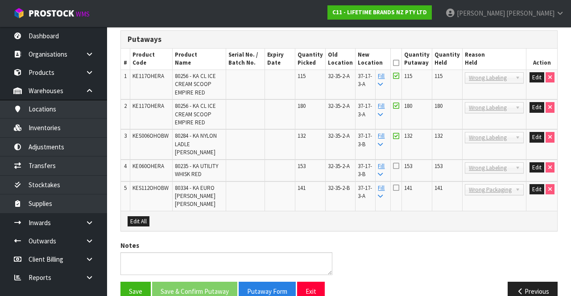
click at [399, 63] on icon at bounding box center [396, 63] width 6 height 0
click at [399, 184] on icon at bounding box center [396, 187] width 6 height 7
click at [0, 0] on input "checkbox" at bounding box center [0, 0] width 0 height 0
click at [399, 107] on icon at bounding box center [396, 105] width 6 height 7
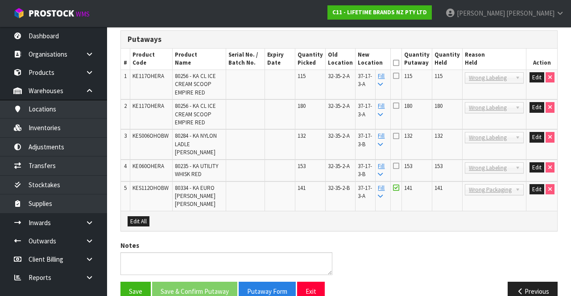
click at [0, 0] on input "checkbox" at bounding box center [0, 0] width 0 height 0
click at [399, 72] on icon at bounding box center [396, 75] width 6 height 7
click at [0, 0] on input "checkbox" at bounding box center [0, 0] width 0 height 0
click at [399, 137] on icon at bounding box center [396, 135] width 6 height 7
click at [0, 0] on input "checkbox" at bounding box center [0, 0] width 0 height 0
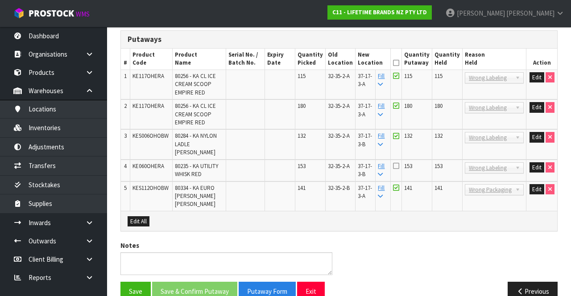
click at [399, 162] on icon at bounding box center [396, 165] width 6 height 7
click at [0, 0] on input "checkbox" at bounding box center [0, 0] width 0 height 0
click at [214, 282] on button "Save & Confirm Putaway" at bounding box center [194, 291] width 85 height 19
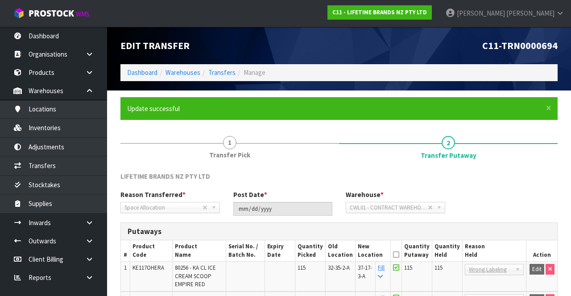
click at [545, 15] on span "[PERSON_NAME]" at bounding box center [530, 13] width 48 height 8
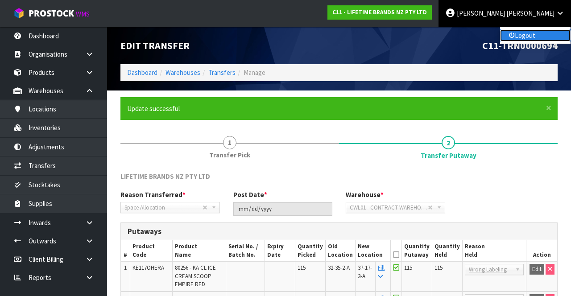
click at [549, 38] on link "Logout" at bounding box center [535, 35] width 70 height 12
